Goal: Task Accomplishment & Management: Complete application form

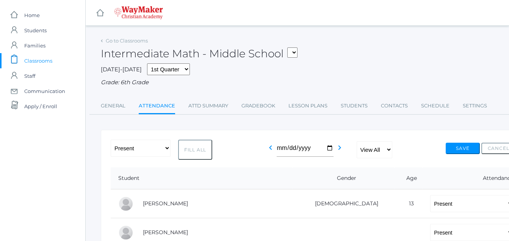
select select "P"
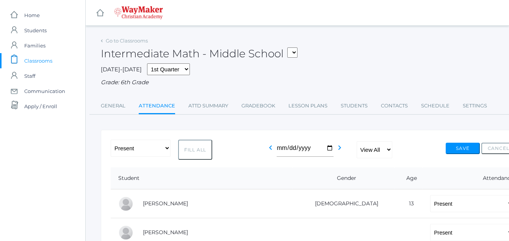
select select "P"
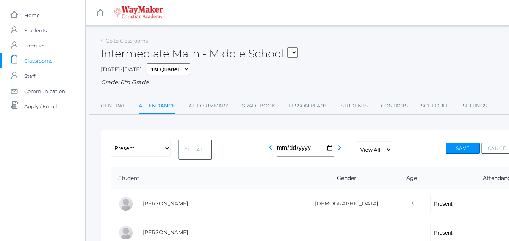
select select "P"
click at [337, 150] on icon "chevron_right" at bounding box center [339, 147] width 9 height 9
click at [337, 149] on icon "chevron_right" at bounding box center [339, 147] width 9 height 9
click at [196, 151] on button "Fill All" at bounding box center [195, 149] width 34 height 20
select select "P"
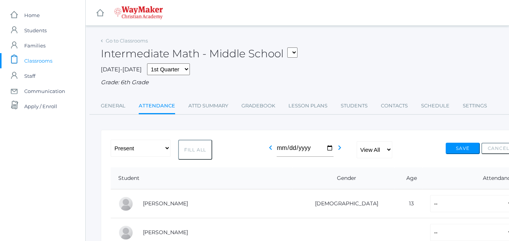
select select "P"
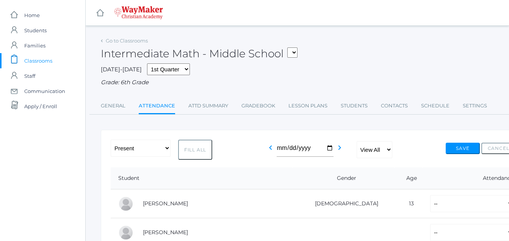
select select "P"
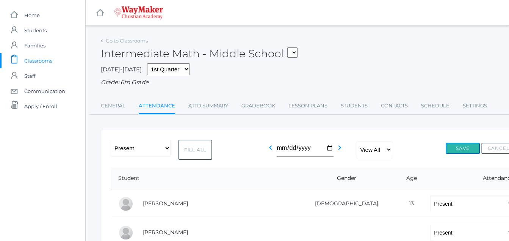
click at [468, 147] on button "Save" at bounding box center [463, 148] width 34 height 11
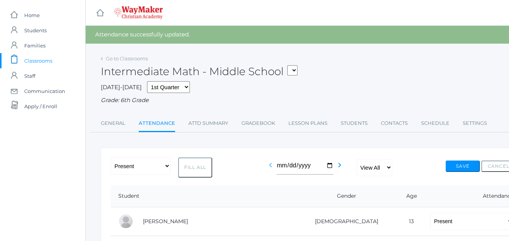
click at [268, 166] on icon "chevron_left" at bounding box center [270, 164] width 9 height 9
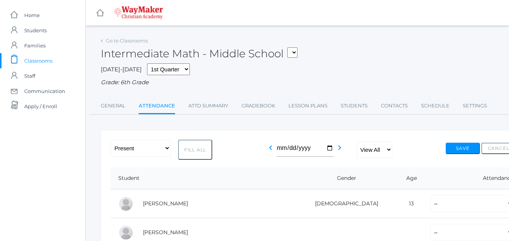
click at [194, 150] on button "Fill All" at bounding box center [195, 149] width 34 height 20
select select "P"
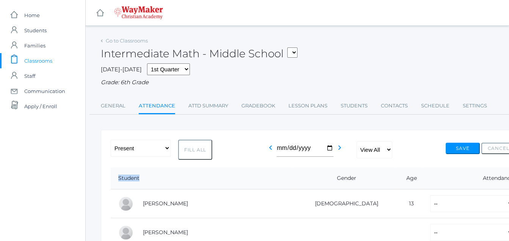
select select "P"
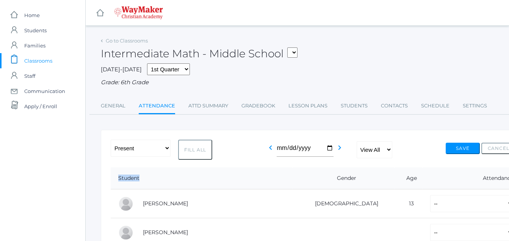
select select "P"
click at [461, 148] on button "Save" at bounding box center [463, 148] width 34 height 11
drag, startPoint x: 356, startPoint y: 155, endPoint x: 105, endPoint y: 78, distance: 263.0
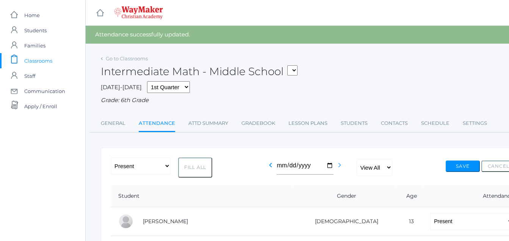
click at [341, 166] on icon "chevron_right" at bounding box center [339, 164] width 9 height 9
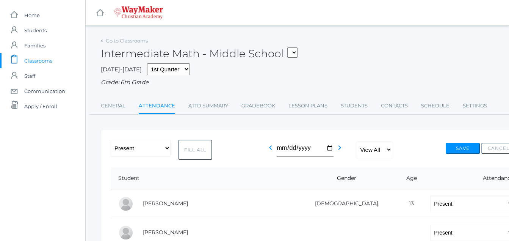
click at [496, 149] on button "Cancel" at bounding box center [498, 148] width 34 height 11
click at [430, 206] on select "-- Present Tardy Excused Tardy Unexcused Absent Excused Absent Unexcused" at bounding box center [471, 203] width 83 height 17
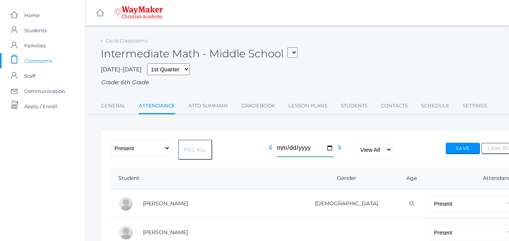
click at [295, 148] on input "2025-10-04" at bounding box center [305, 147] width 57 height 17
click at [496, 149] on button "Cancel" at bounding box center [498, 148] width 34 height 11
drag, startPoint x: 506, startPoint y: 143, endPoint x: 496, endPoint y: 142, distance: 9.9
click at [498, 142] on div "-- Present Tardy Excused Tardy Unexcused Absent Excused Absent Unexcused Fill A…" at bounding box center [313, 149] width 405 height 20
click at [503, 142] on div "-- Present Tardy Excused Tardy Unexcused Absent Excused Absent Unexcused Fill A…" at bounding box center [313, 149] width 405 height 20
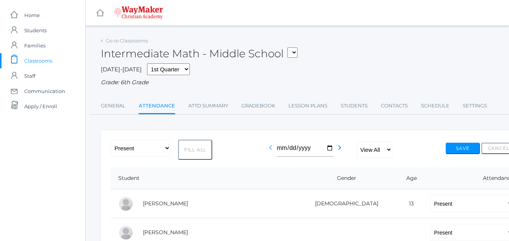
click at [269, 149] on icon "chevron_left" at bounding box center [270, 147] width 9 height 9
click at [269, 150] on icon "chevron_left" at bounding box center [270, 147] width 9 height 9
click at [193, 149] on button "Fill All" at bounding box center [195, 149] width 34 height 20
select select "P"
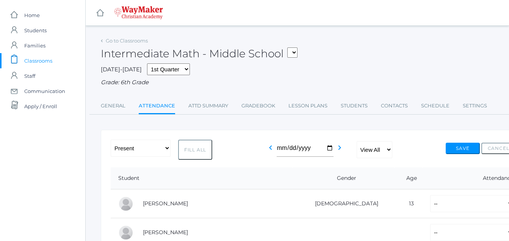
select select "P"
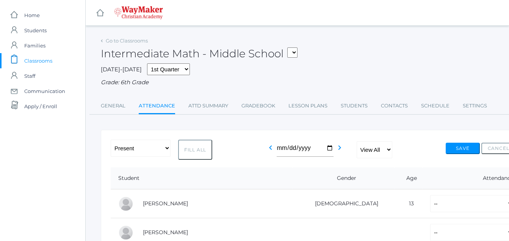
select select "P"
click at [467, 150] on button "Save" at bounding box center [463, 148] width 34 height 11
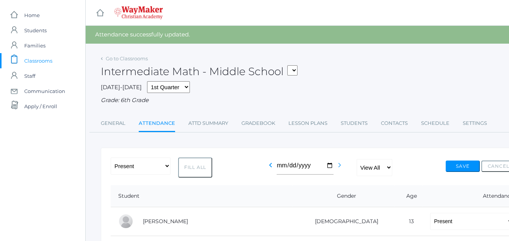
click at [338, 169] on icon "chevron_right" at bounding box center [339, 164] width 9 height 9
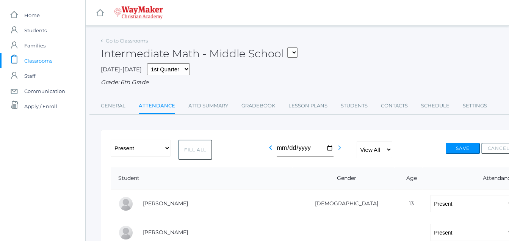
click at [339, 150] on icon "chevron_right" at bounding box center [339, 147] width 9 height 9
click at [190, 149] on button "Fill All" at bounding box center [195, 149] width 34 height 20
click at [189, 148] on button "Fill All" at bounding box center [195, 149] width 34 height 20
click at [494, 150] on button "Cancel" at bounding box center [498, 148] width 34 height 11
click at [493, 150] on button "Cancel" at bounding box center [498, 148] width 34 height 11
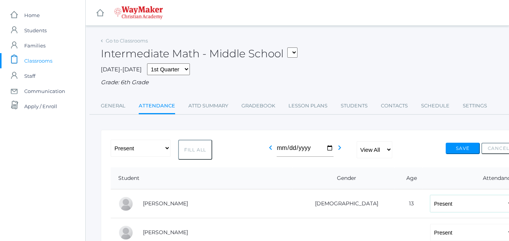
click at [430, 206] on select "-- Present Tardy Excused Tardy Unexcused Absent Excused Absent Unexcused" at bounding box center [471, 203] width 83 height 17
drag, startPoint x: 8, startPoint y: 4, endPoint x: 264, endPoint y: 79, distance: 267.0
click at [264, 79] on div "2025-2026 1st Quarter 2nd Quarter 3rd Quarter 4th Quarter Grade: 6th Grade" at bounding box center [313, 74] width 424 height 23
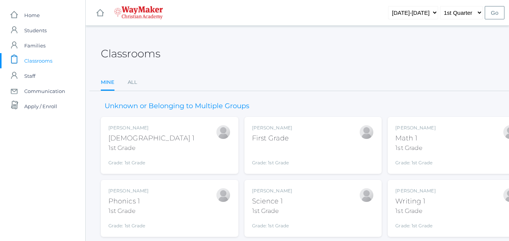
scroll to position [86, 0]
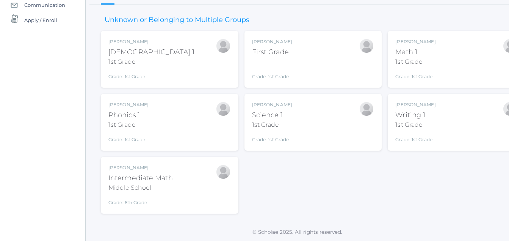
drag, startPoint x: 299, startPoint y: 61, endPoint x: 291, endPoint y: 58, distance: 9.1
click at [291, 58] on div "[PERSON_NAME] First Grade Grade: 1st Grade 01ELEM" at bounding box center [313, 59] width 122 height 42
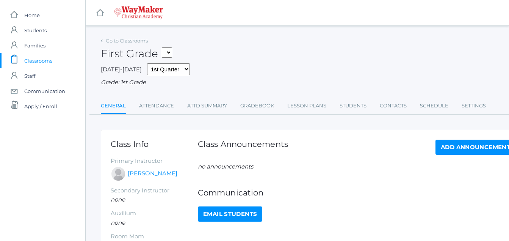
drag, startPoint x: 166, startPoint y: 104, endPoint x: 257, endPoint y: 63, distance: 99.7
click at [257, 63] on div "2025-2026 1st Quarter 2nd Quarter 3rd Quarter 4th Quarter Grade: 1st Grade" at bounding box center [313, 74] width 424 height 23
click at [156, 106] on link "Attendance" at bounding box center [156, 105] width 35 height 15
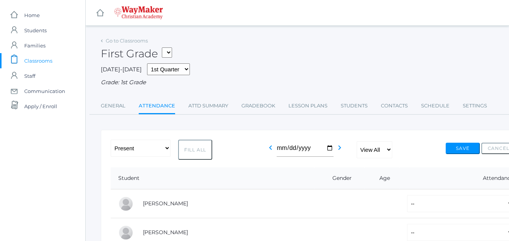
click at [156, 106] on link "Attendance" at bounding box center [157, 106] width 36 height 16
click at [190, 151] on button "Fill All" at bounding box center [195, 149] width 34 height 20
select select "P"
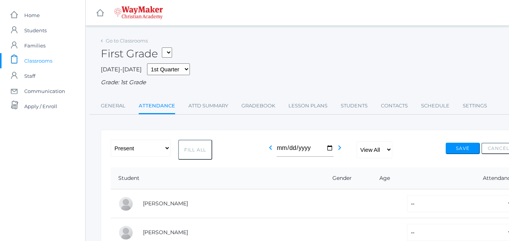
select select "P"
drag, startPoint x: 190, startPoint y: 147, endPoint x: 186, endPoint y: 146, distance: 4.9
click at [186, 146] on button "Fill All" at bounding box center [195, 149] width 34 height 20
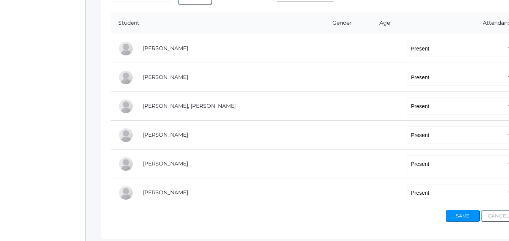
scroll to position [161, 0]
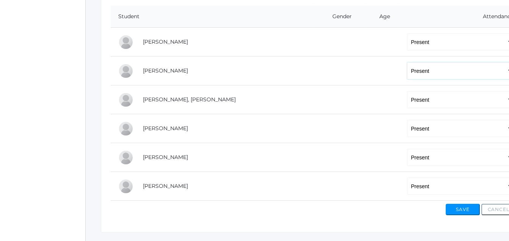
click at [407, 72] on select "-- Present Tardy Excused Tardy Unexcused Absent Excused Absent Unexcused" at bounding box center [460, 70] width 107 height 17
select select "AE"
click at [407, 63] on select "-- Present Tardy Excused Tardy Unexcused Absent Excused Absent Unexcused" at bounding box center [460, 70] width 107 height 17
click at [407, 128] on select "-- Present Tardy Excused Tardy Unexcused Absent Excused Absent Unexcused" at bounding box center [460, 128] width 107 height 17
click at [292, 215] on div "Save Cancel" at bounding box center [313, 207] width 405 height 14
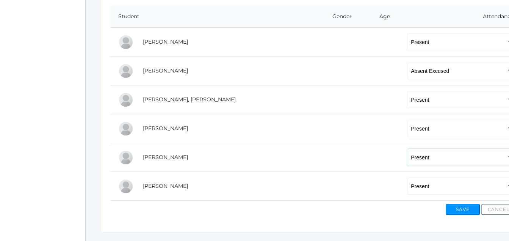
click at [407, 157] on select "-- Present Tardy Excused Tardy Unexcused Absent Excused Absent Unexcused" at bounding box center [460, 157] width 107 height 17
select select "AE"
click at [407, 149] on select "-- Present Tardy Excused Tardy Unexcused Absent Excused Absent Unexcused" at bounding box center [460, 157] width 107 height 17
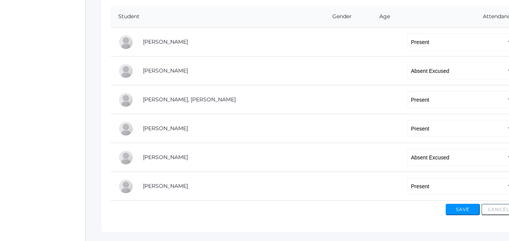
click at [399, 217] on div "-- Present Tardy Excused Tardy Unexcused Absent Excused Absent Unexcused Fill A…" at bounding box center [313, 100] width 424 height 264
click at [464, 209] on button "Save" at bounding box center [463, 209] width 34 height 11
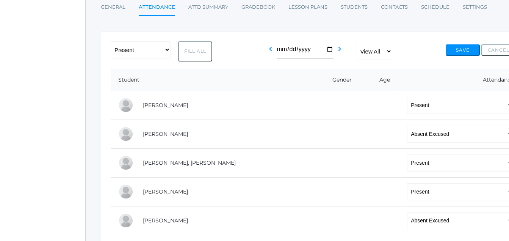
scroll to position [117, 0]
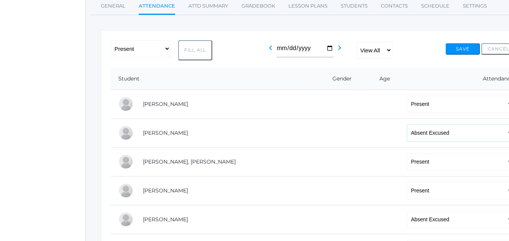
click at [416, 136] on select "-- Present Tardy Excused Tardy Unexcused Absent Excused Absent Unexcused" at bounding box center [460, 132] width 107 height 17
select select "TE"
click at [407, 125] on select "-- Present Tardy Excused Tardy Unexcused Absent Excused Absent Unexcused" at bounding box center [460, 132] width 107 height 17
click at [407, 170] on select "-- Present Tardy Excused Tardy Unexcused Absent Excused Absent Unexcused" at bounding box center [460, 161] width 107 height 17
click at [463, 48] on button "Save" at bounding box center [463, 48] width 34 height 11
